Goal: Task Accomplishment & Management: Manage account settings

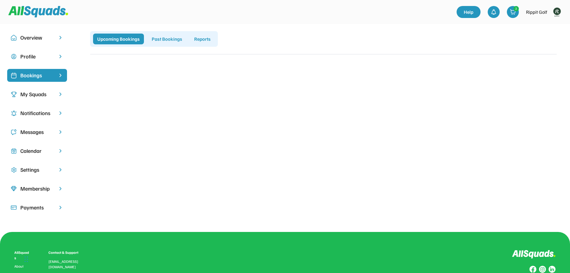
click at [41, 95] on div "My Squads" at bounding box center [37, 94] width 34 height 8
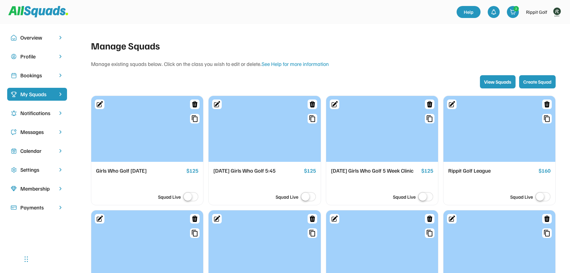
click at [28, 69] on div "Profile" at bounding box center [37, 59] width 60 height 19
click at [31, 72] on div "Bookings" at bounding box center [37, 75] width 34 height 8
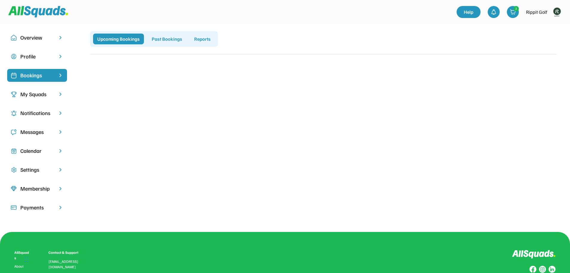
click at [556, 10] on img at bounding box center [557, 12] width 12 height 12
click at [547, 25] on link "Profile" at bounding box center [548, 26] width 35 height 12
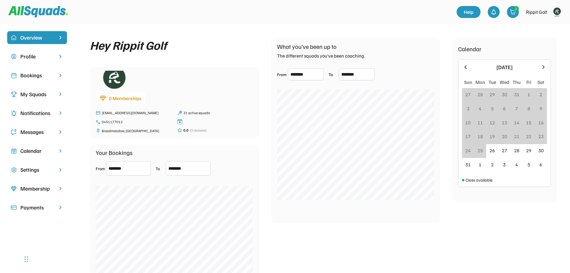
click at [32, 76] on div "Bookings" at bounding box center [37, 75] width 34 height 8
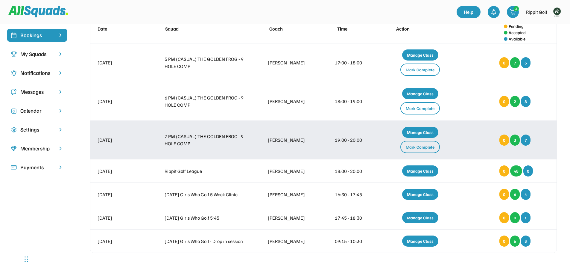
scroll to position [30, 0]
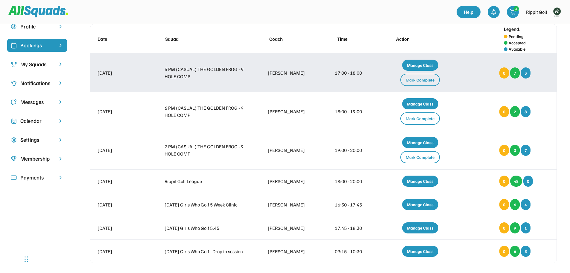
click at [422, 79] on div "Mark Complete" at bounding box center [421, 80] width 40 height 12
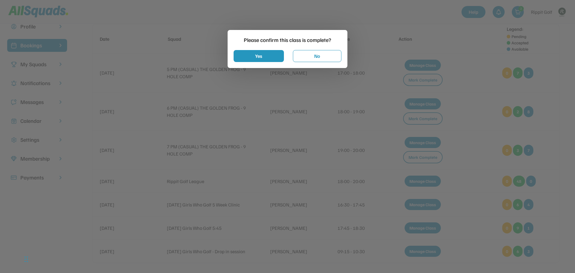
click at [369, 43] on div at bounding box center [287, 136] width 575 height 273
